Goal: Find specific page/section: Find specific page/section

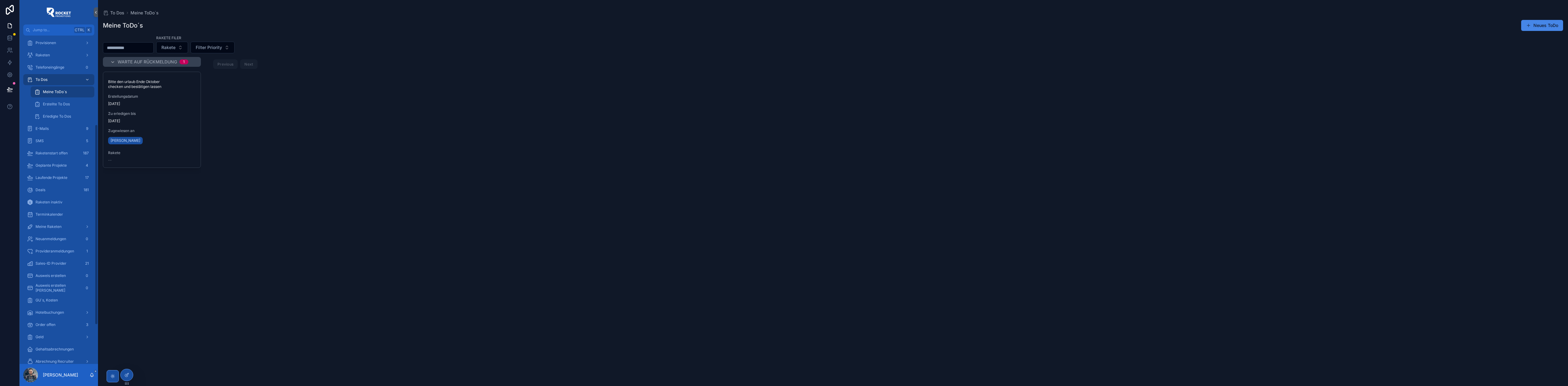
scroll to position [163, 0]
click at [59, 296] on div "Order offen 3" at bounding box center [58, 298] width 63 height 10
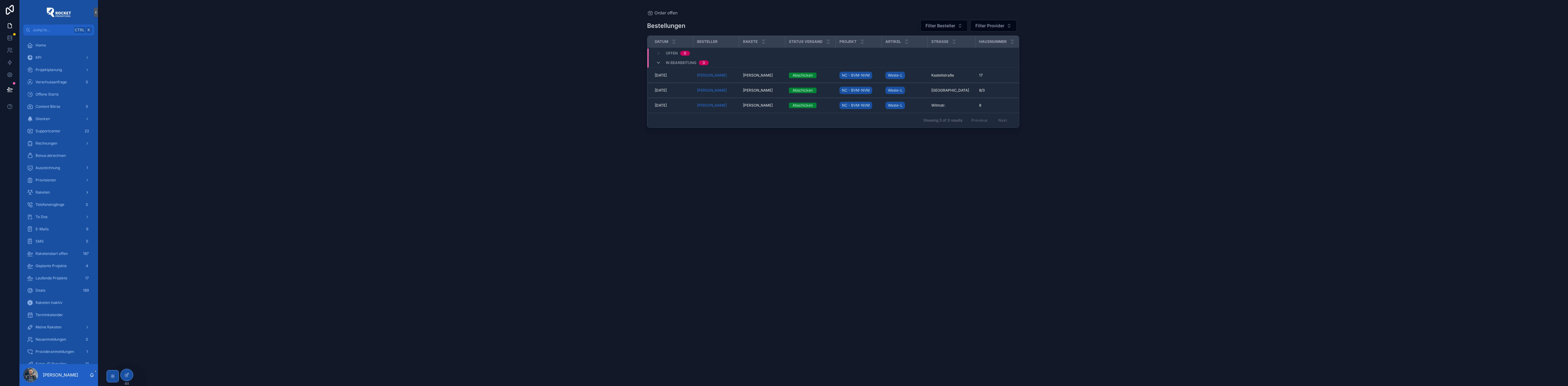
click at [47, 194] on span "Raketen" at bounding box center [43, 192] width 14 height 5
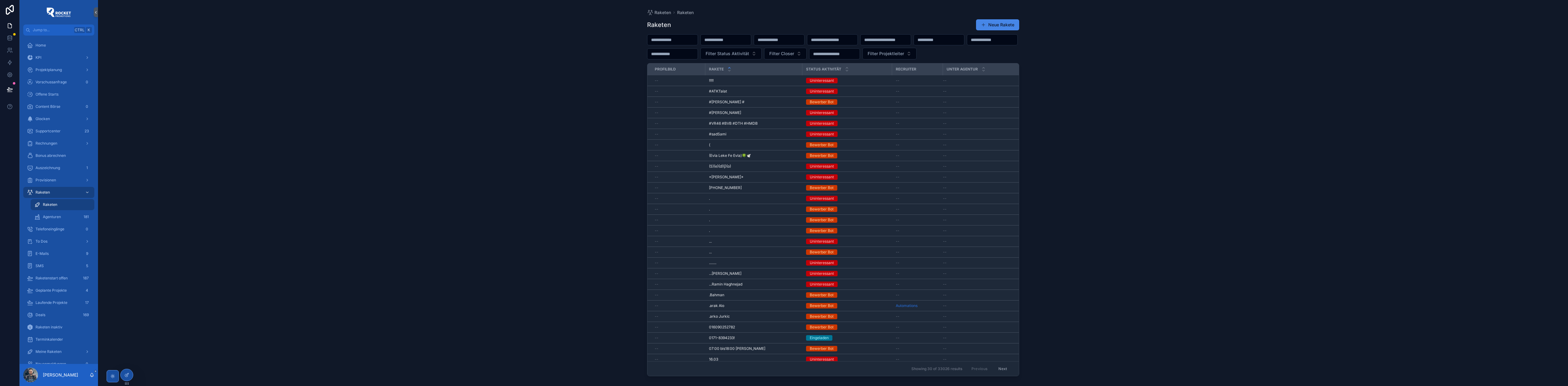
click at [690, 40] on input "scrollable content" at bounding box center [672, 39] width 50 height 9
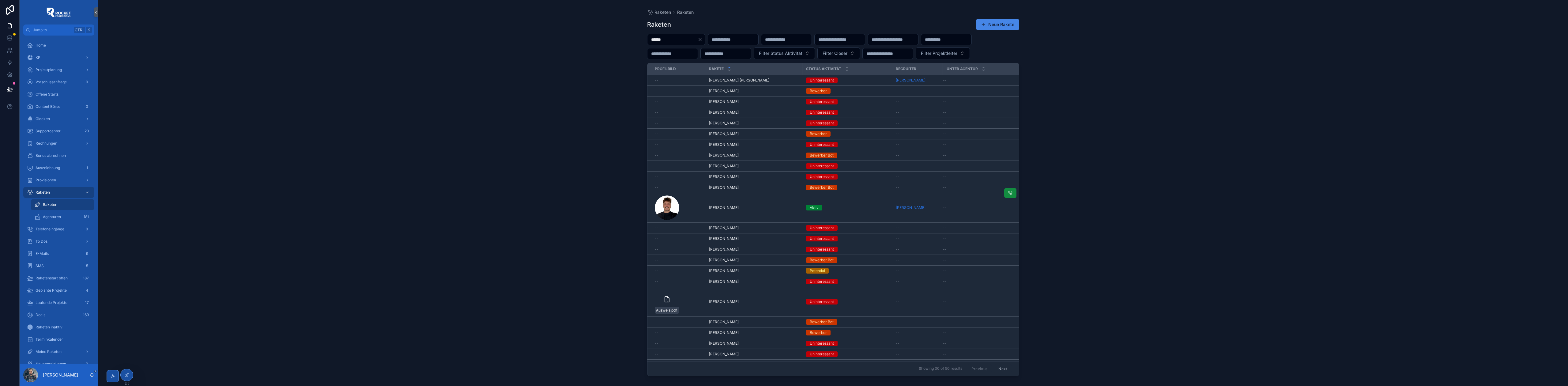
type input "******"
click at [730, 210] on span "[PERSON_NAME]" at bounding box center [723, 207] width 29 height 5
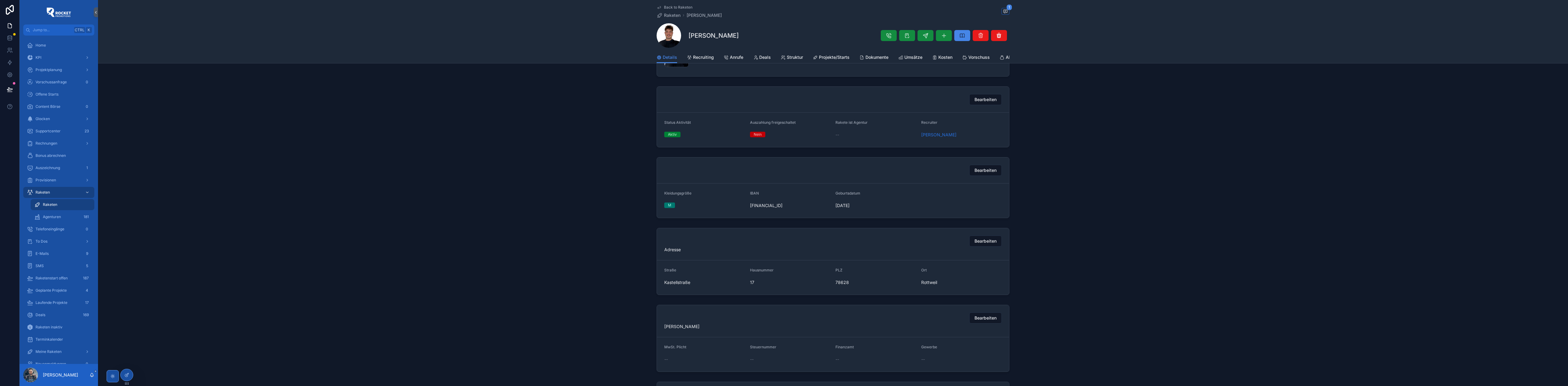
scroll to position [326, 0]
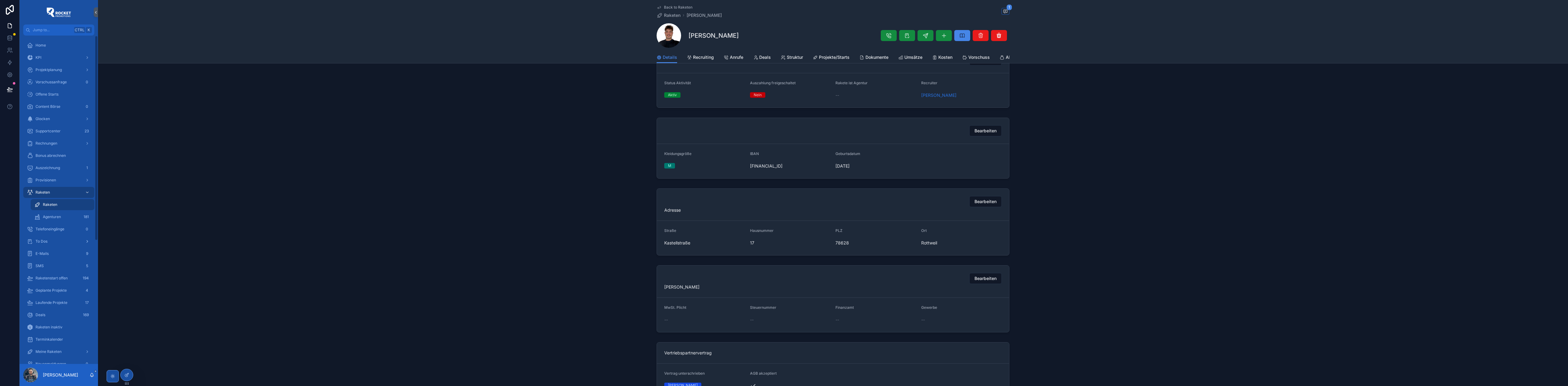
click at [53, 238] on div "To Dos" at bounding box center [58, 241] width 63 height 10
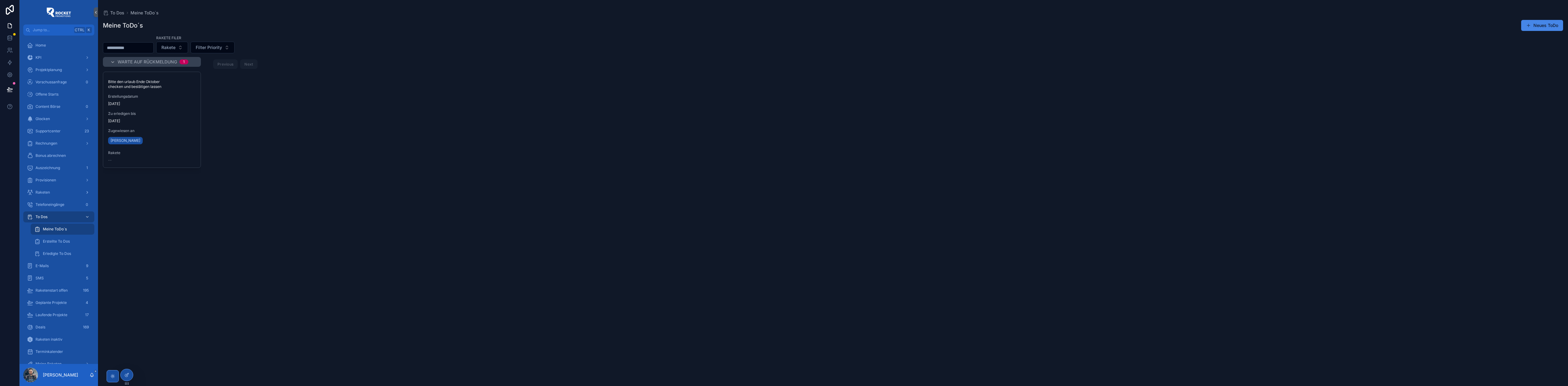
click at [46, 194] on span "Raketen" at bounding box center [43, 192] width 14 height 5
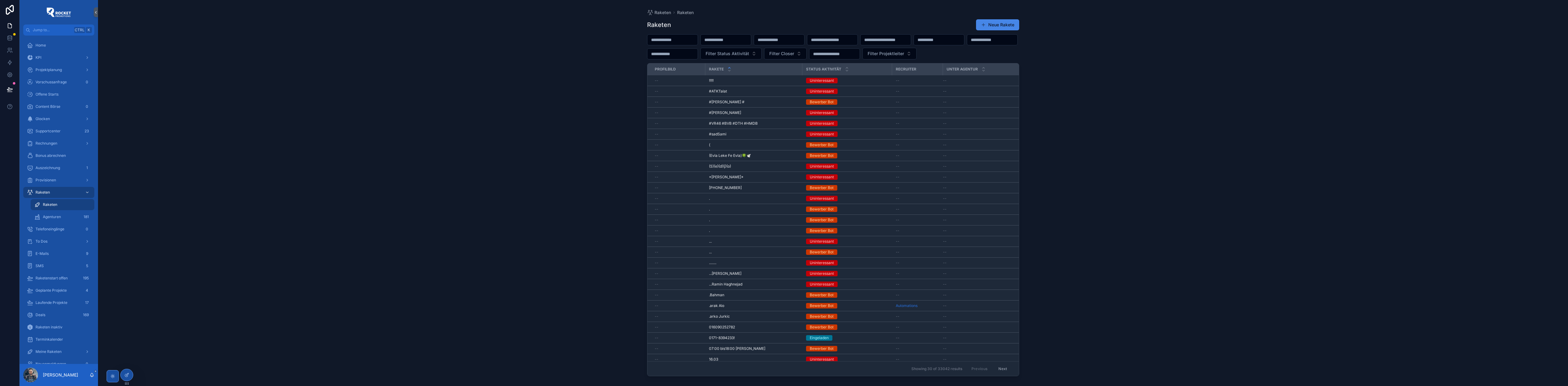
click at [671, 43] on input "scrollable content" at bounding box center [672, 39] width 50 height 9
type input "******"
click at [1070, 72] on div "Raketen Raketen Raketen Neue Rakete ****** Filter Status Aktivität Filter Close…" at bounding box center [833, 193] width 1470 height 386
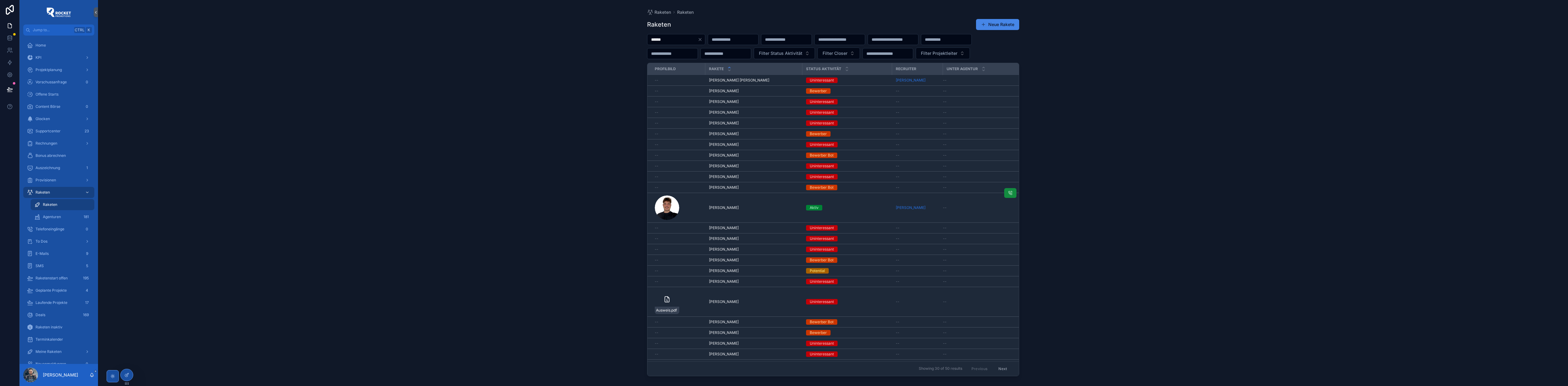
click at [774, 210] on div "[PERSON_NAME] [PERSON_NAME]" at bounding box center [753, 207] width 90 height 5
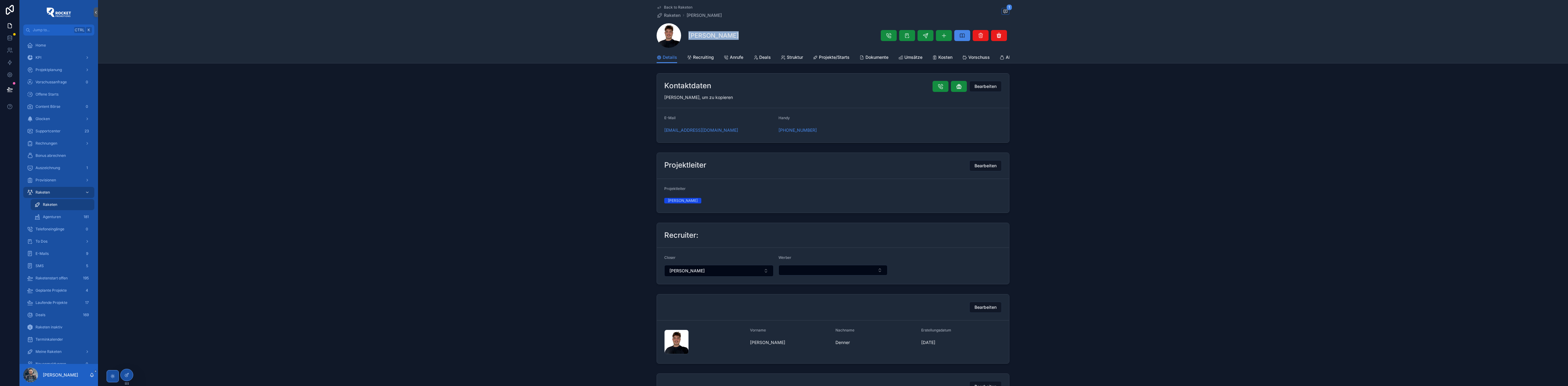
drag, startPoint x: 737, startPoint y: 39, endPoint x: 681, endPoint y: 38, distance: 56.0
click at [681, 38] on div "[PERSON_NAME]" at bounding box center [832, 35] width 353 height 24
copy div "[PERSON_NAME]"
